Goal: Task Accomplishment & Management: Use online tool/utility

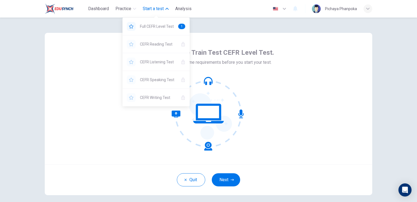
click at [161, 6] on span "Start a test" at bounding box center [153, 8] width 21 height 7
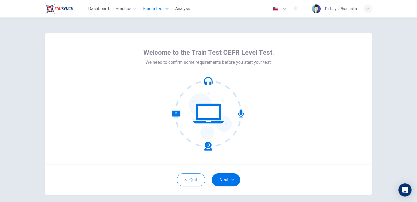
click at [161, 6] on span "Start a test" at bounding box center [153, 8] width 21 height 7
click at [225, 178] on button "Next" at bounding box center [226, 179] width 28 height 13
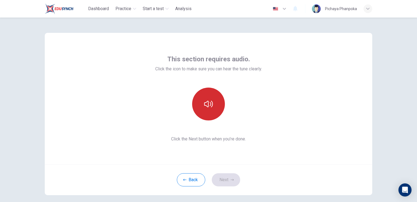
click at [215, 105] on button "button" at bounding box center [208, 103] width 33 height 33
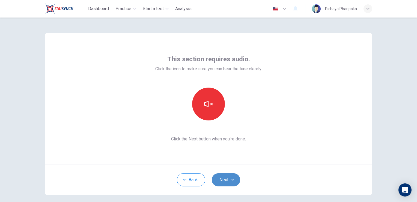
click at [223, 180] on button "Next" at bounding box center [226, 179] width 28 height 13
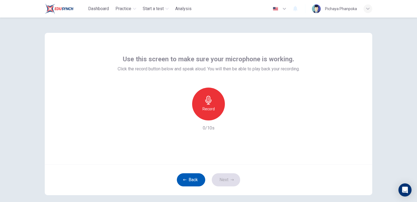
click at [187, 179] on button "Back" at bounding box center [191, 179] width 28 height 13
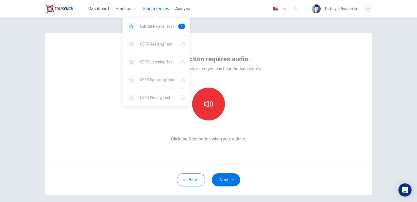
click at [161, 8] on span "Start a test" at bounding box center [153, 8] width 21 height 7
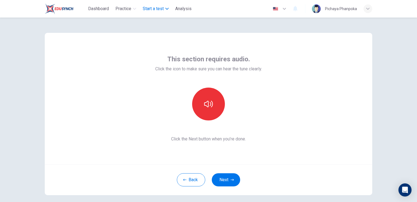
click at [161, 8] on span "Start a test" at bounding box center [153, 8] width 21 height 7
click at [189, 10] on span "Analysis" at bounding box center [183, 8] width 16 height 7
